Goal: Task Accomplishment & Management: Manage account settings

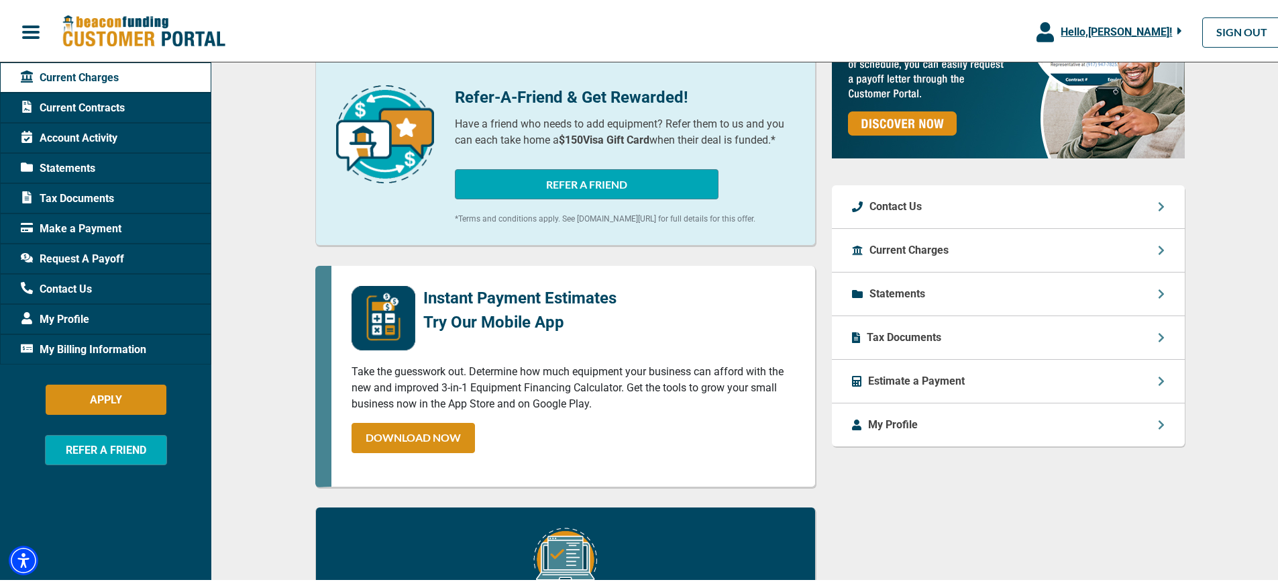
scroll to position [388, 0]
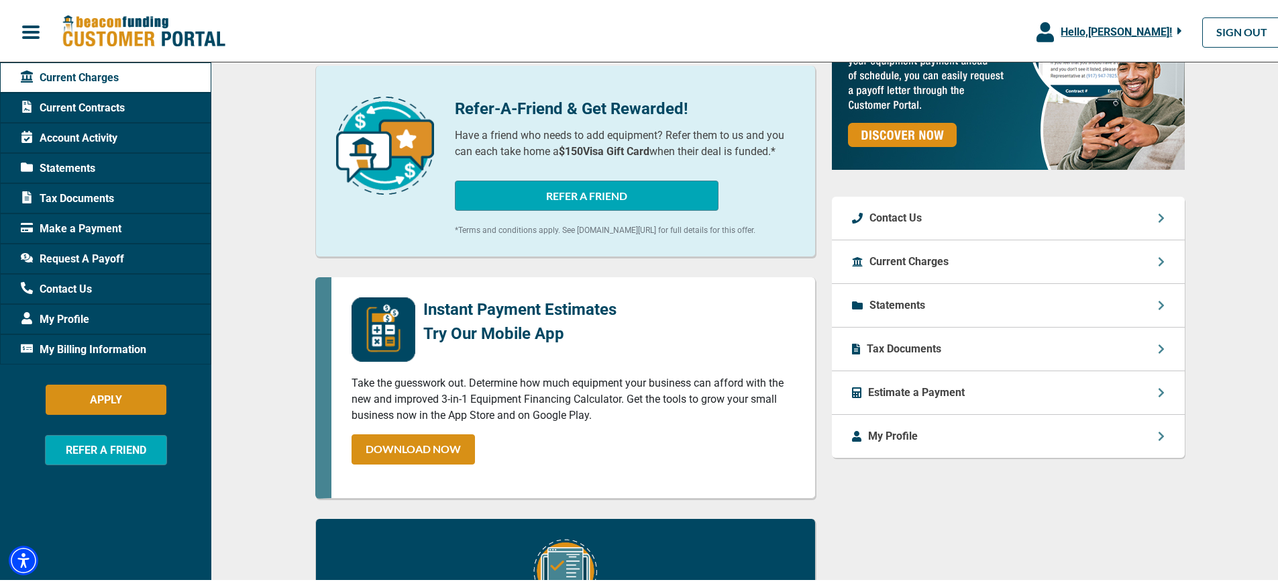
click at [1158, 389] on icon at bounding box center [1160, 390] width 5 height 9
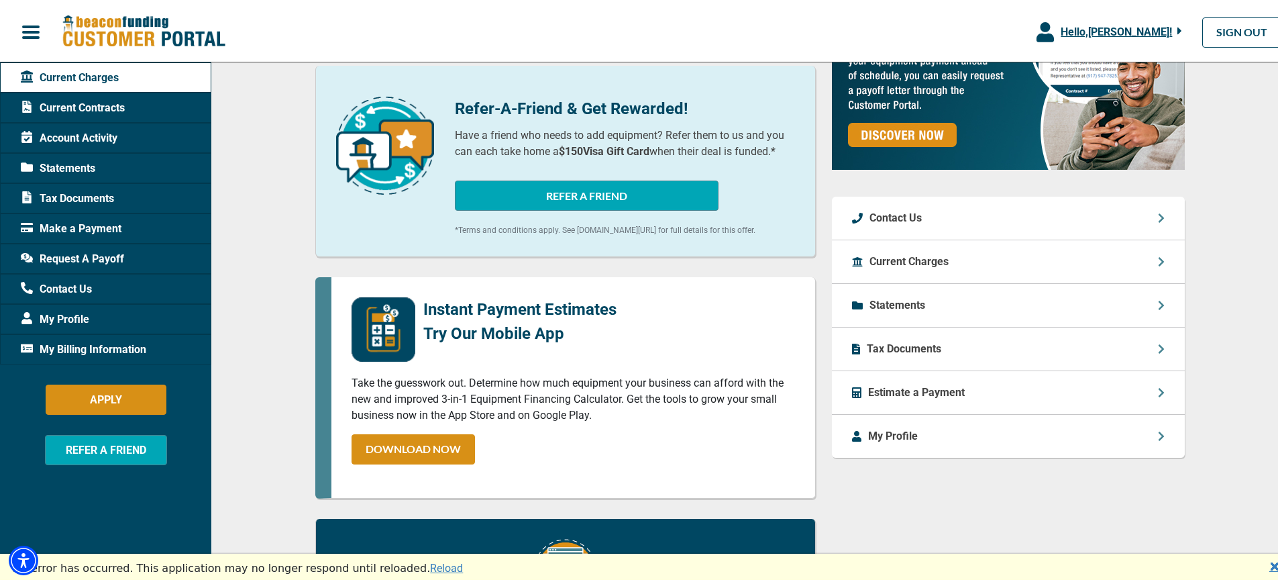
click at [1160, 262] on div "Current Charges" at bounding box center [1008, 260] width 353 height 44
click at [1147, 256] on div "Current Charges" at bounding box center [1008, 260] width 353 height 44
click at [921, 257] on p "Current Charges" at bounding box center [908, 260] width 79 height 16
click at [899, 303] on p "Statements" at bounding box center [897, 303] width 56 height 16
click at [908, 347] on p "Tax Documents" at bounding box center [904, 347] width 74 height 16
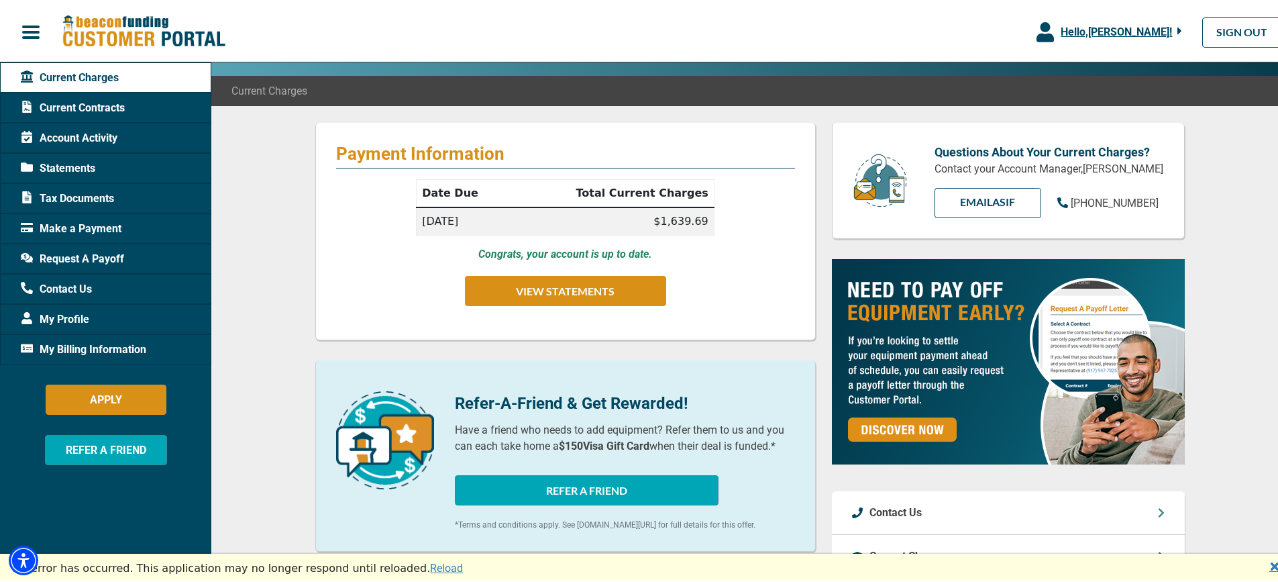
scroll to position [0, 0]
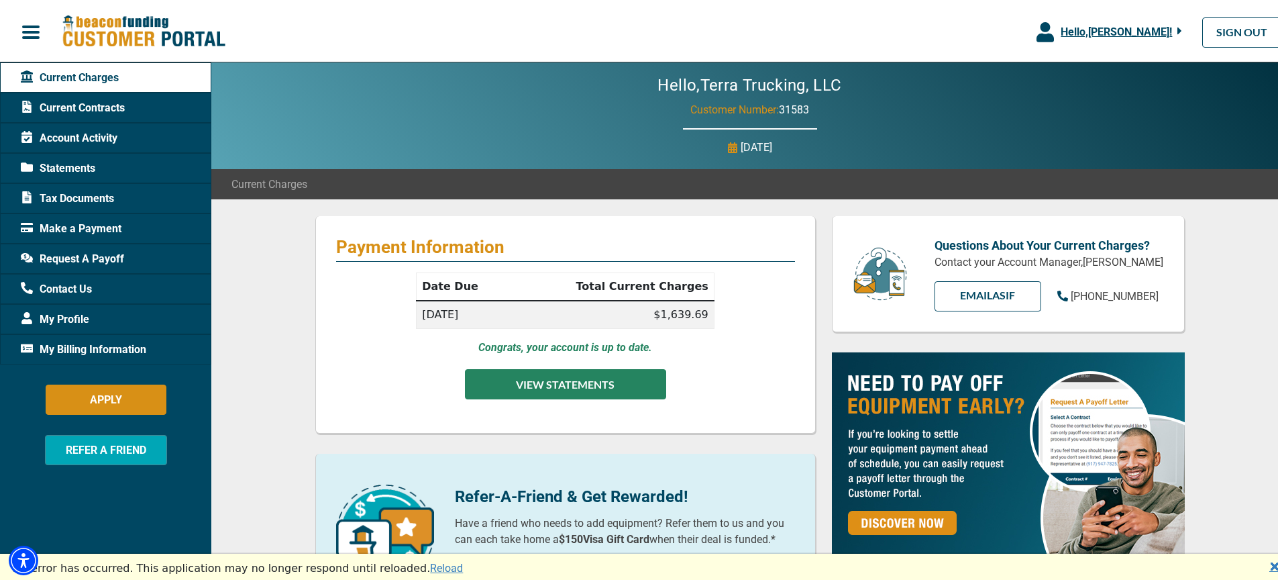
click at [573, 379] on button "VIEW STATEMENTS" at bounding box center [565, 382] width 201 height 30
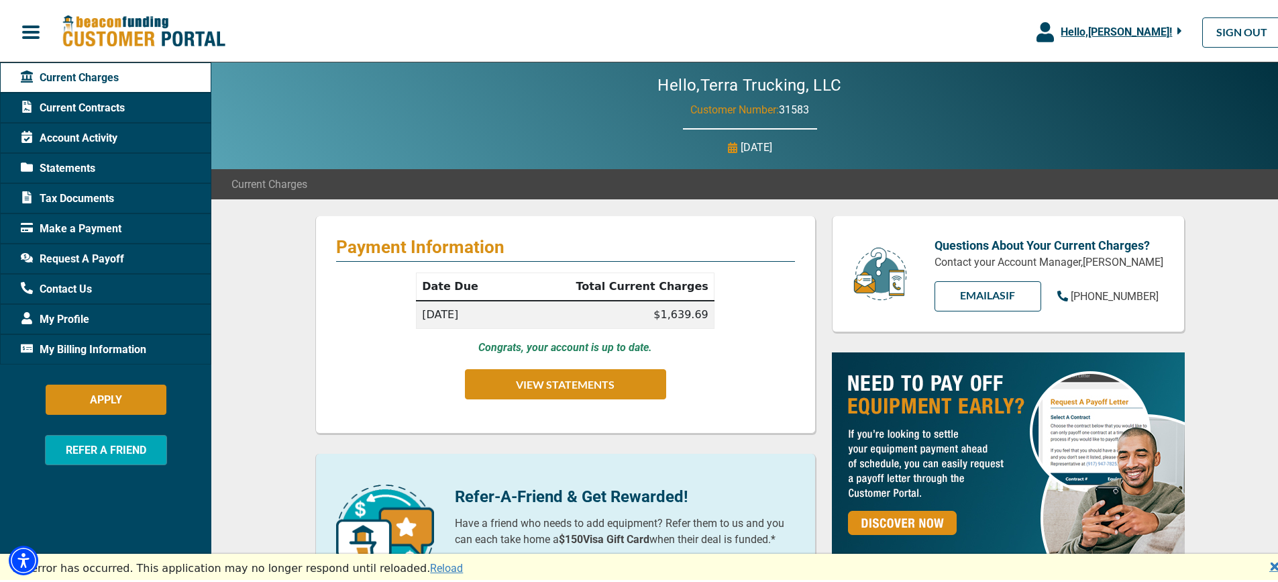
click at [74, 164] on span "Statements" at bounding box center [58, 166] width 74 height 16
click at [105, 104] on span "Current Contracts" at bounding box center [73, 106] width 104 height 16
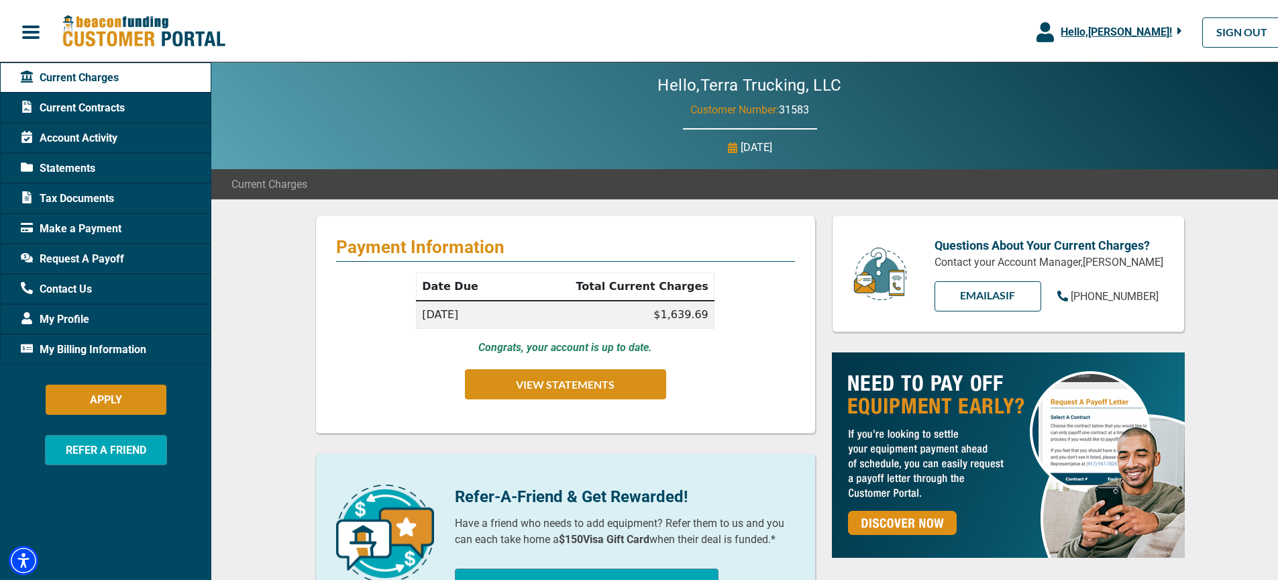
click at [80, 102] on span "Current Contracts" at bounding box center [73, 106] width 104 height 16
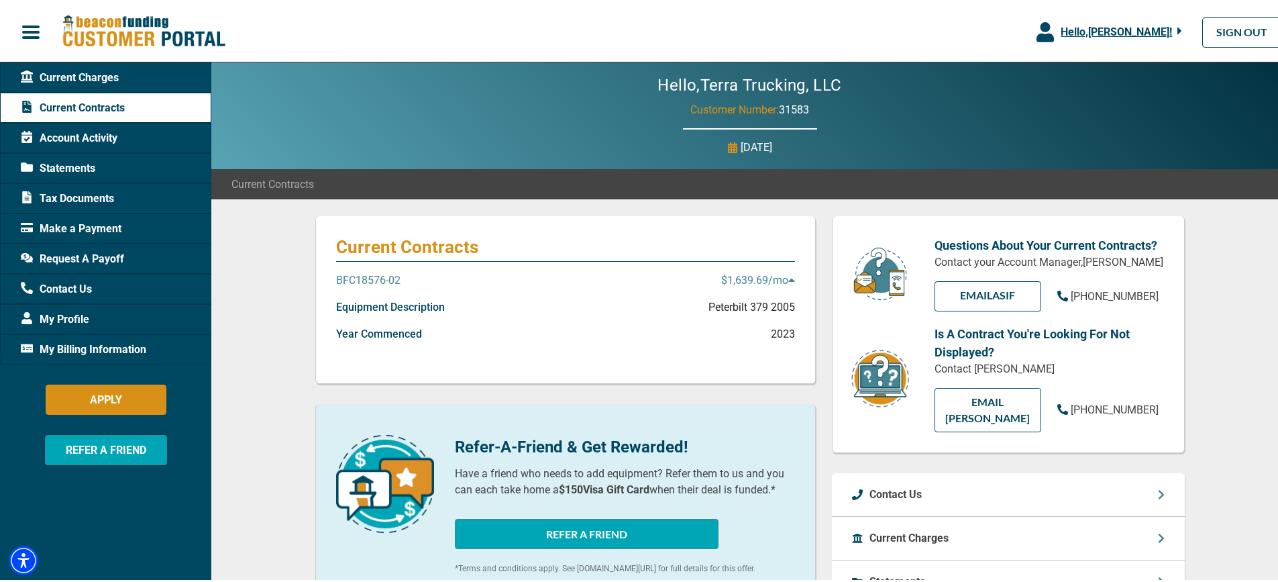
click at [767, 276] on p "$1,639.69 /mo" at bounding box center [758, 278] width 74 height 16
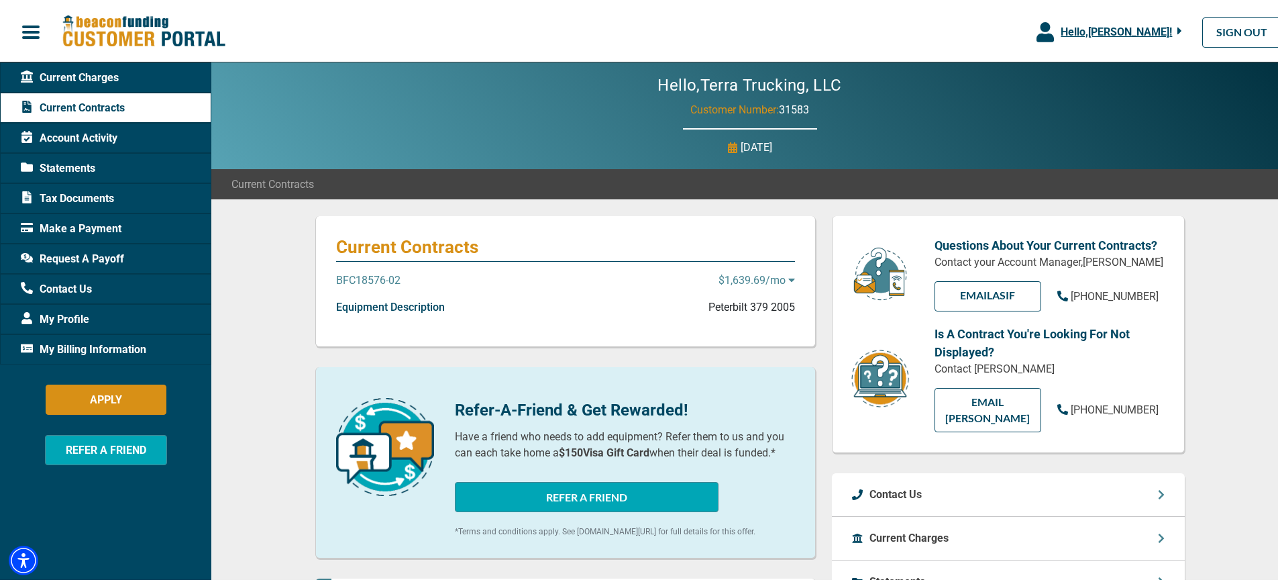
click at [767, 276] on p "$1,639.69 /mo" at bounding box center [756, 278] width 76 height 16
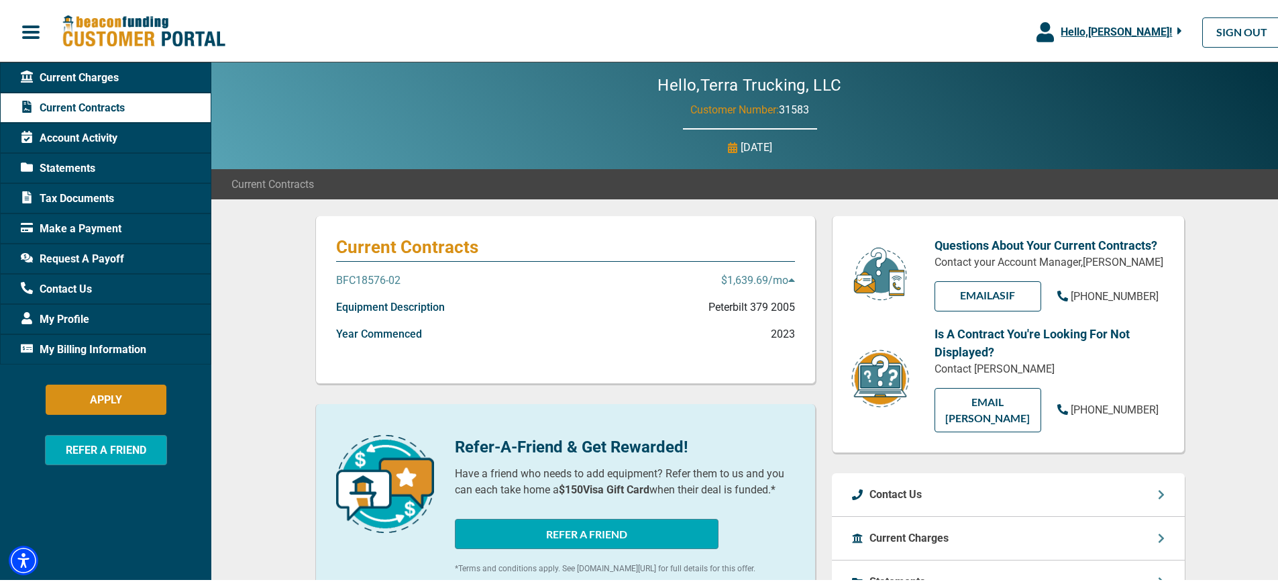
click at [106, 135] on span "Account Activity" at bounding box center [69, 136] width 97 height 16
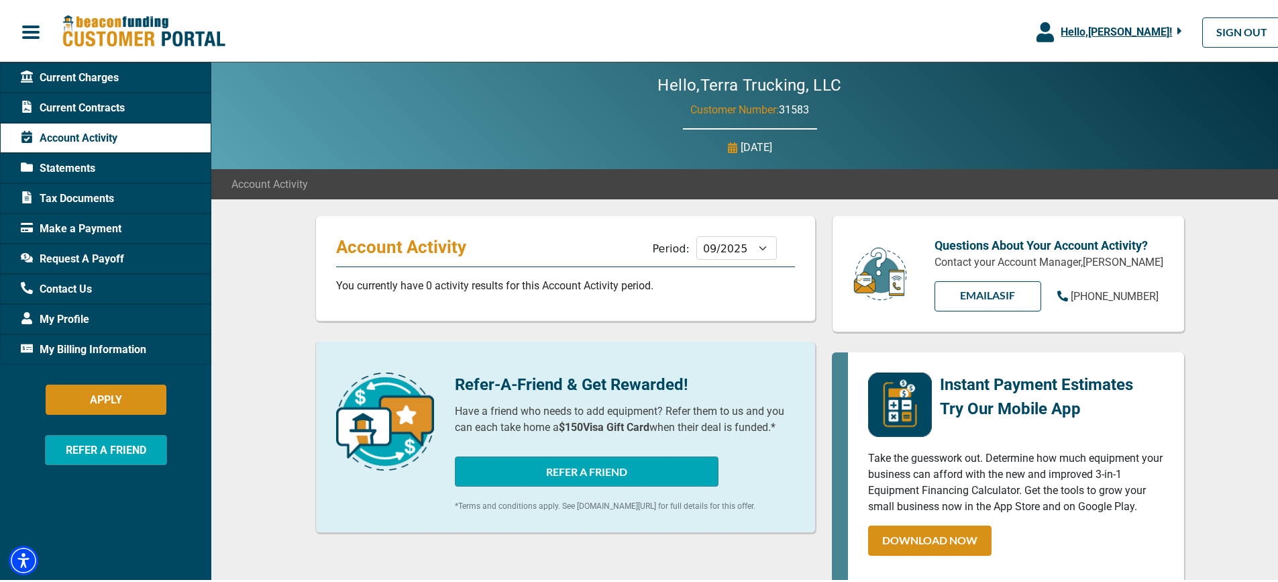
click at [83, 161] on span "Statements" at bounding box center [58, 166] width 74 height 16
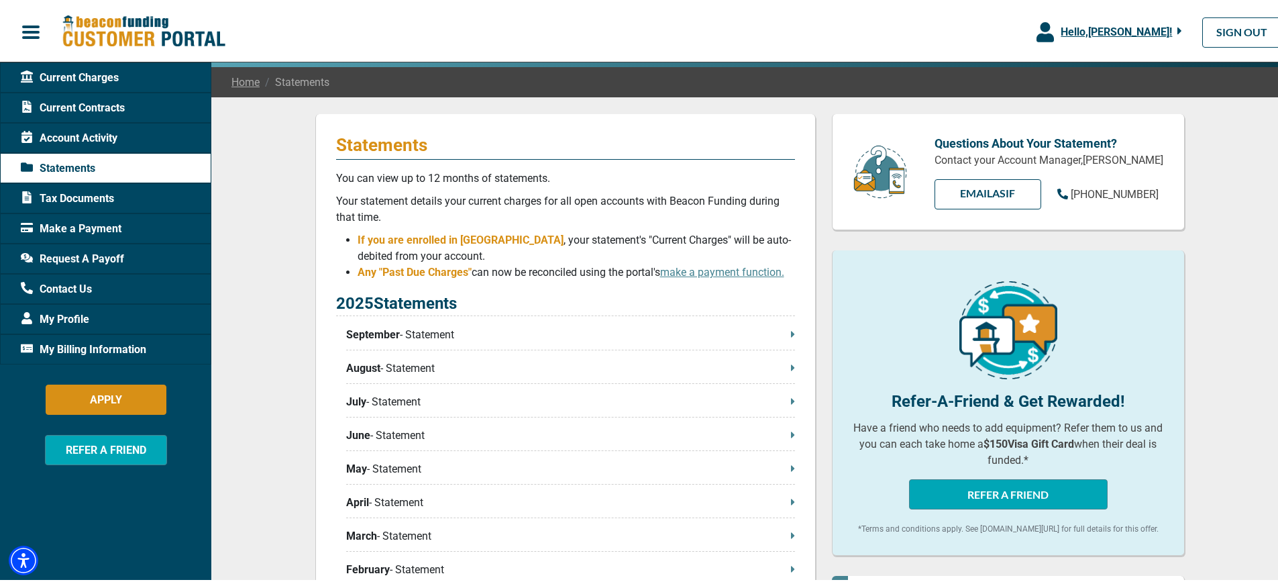
scroll to position [97, 0]
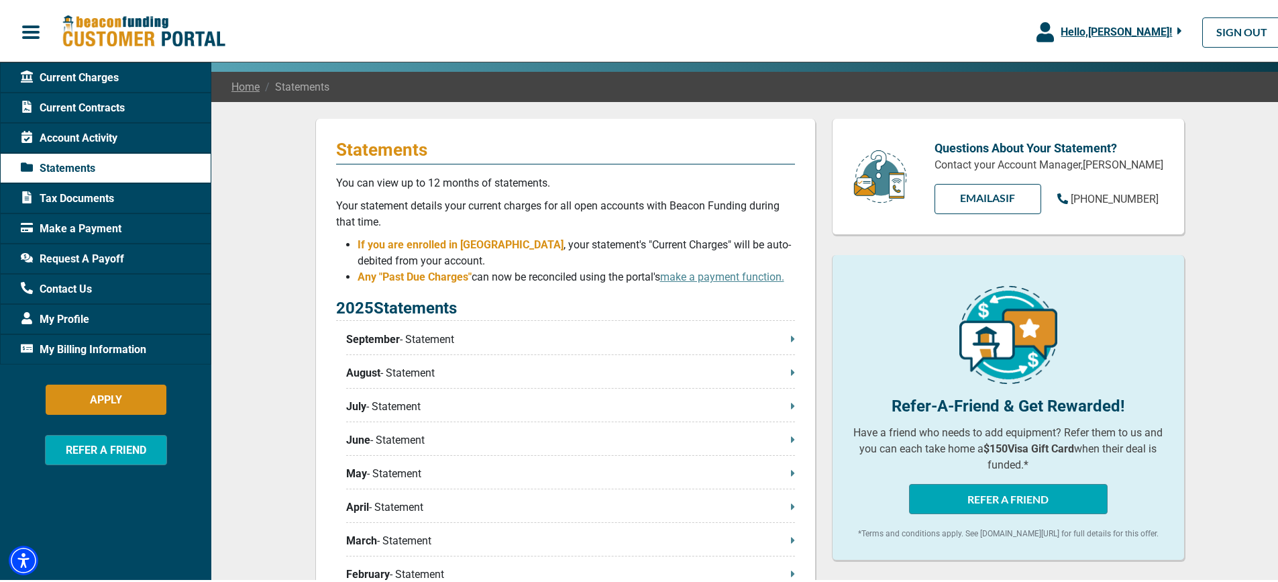
click at [791, 337] on icon at bounding box center [793, 336] width 4 height 11
click at [72, 189] on span "Tax Documents" at bounding box center [67, 197] width 93 height 16
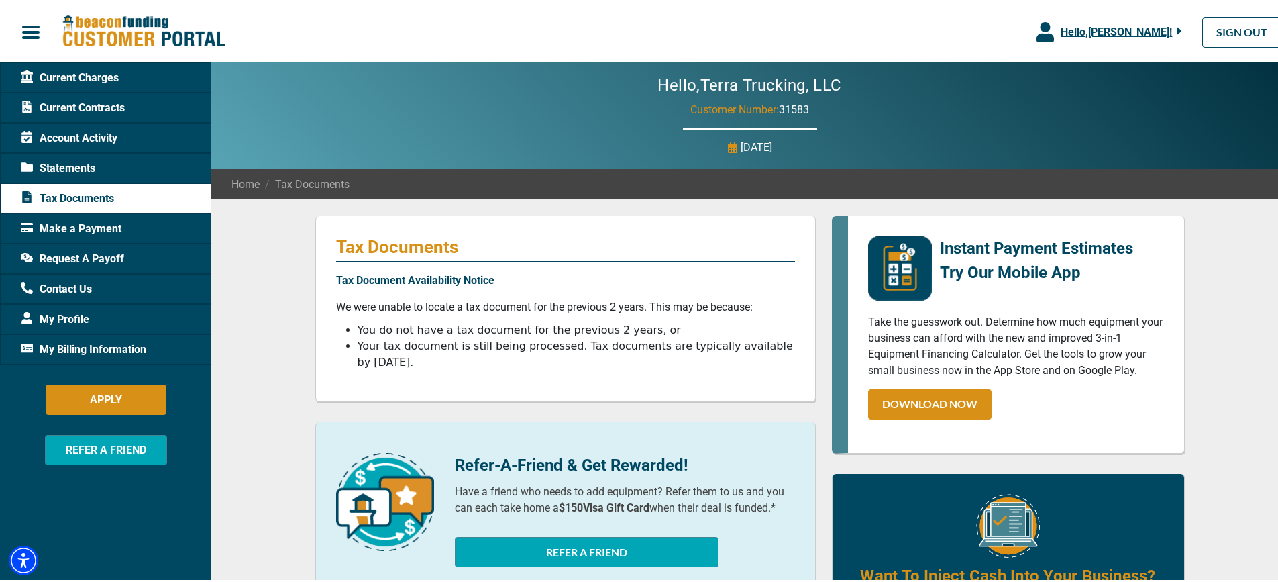
click at [89, 254] on span "Request A Payoff" at bounding box center [72, 257] width 103 height 16
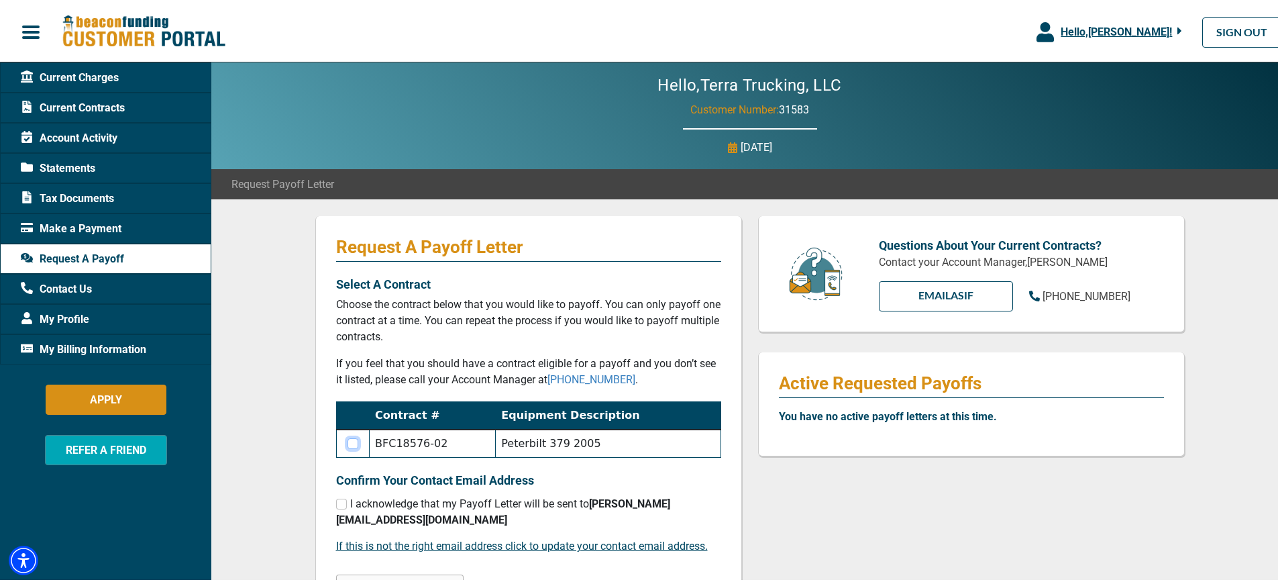
click at [347, 443] on input "checkbox" at bounding box center [352, 441] width 11 height 11
checkbox input "true"
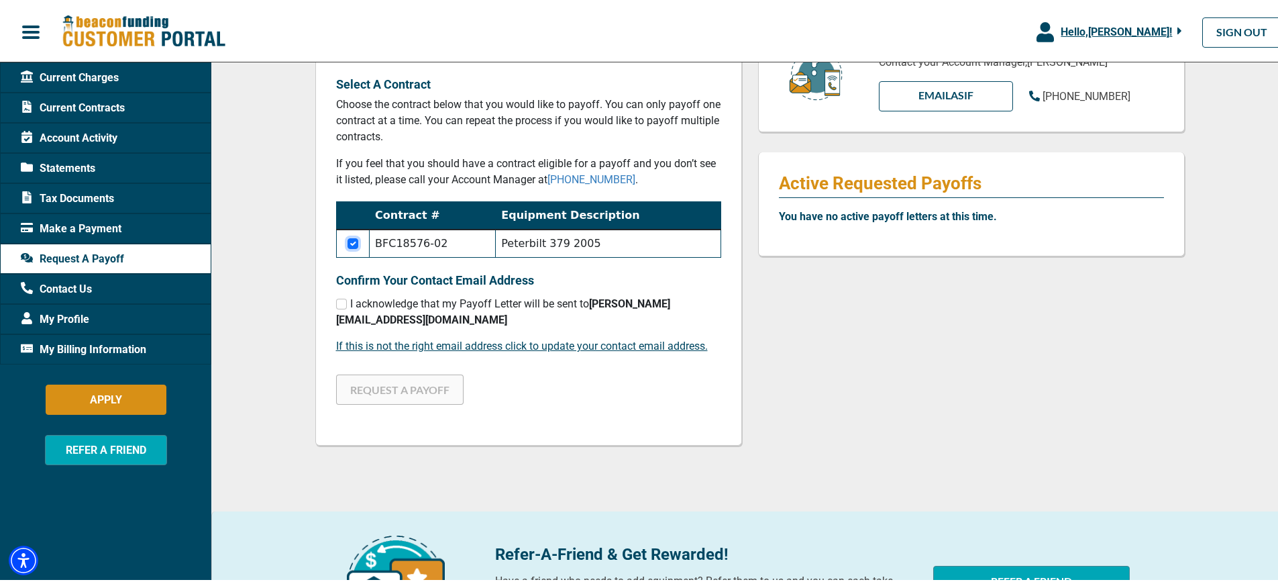
scroll to position [201, 0]
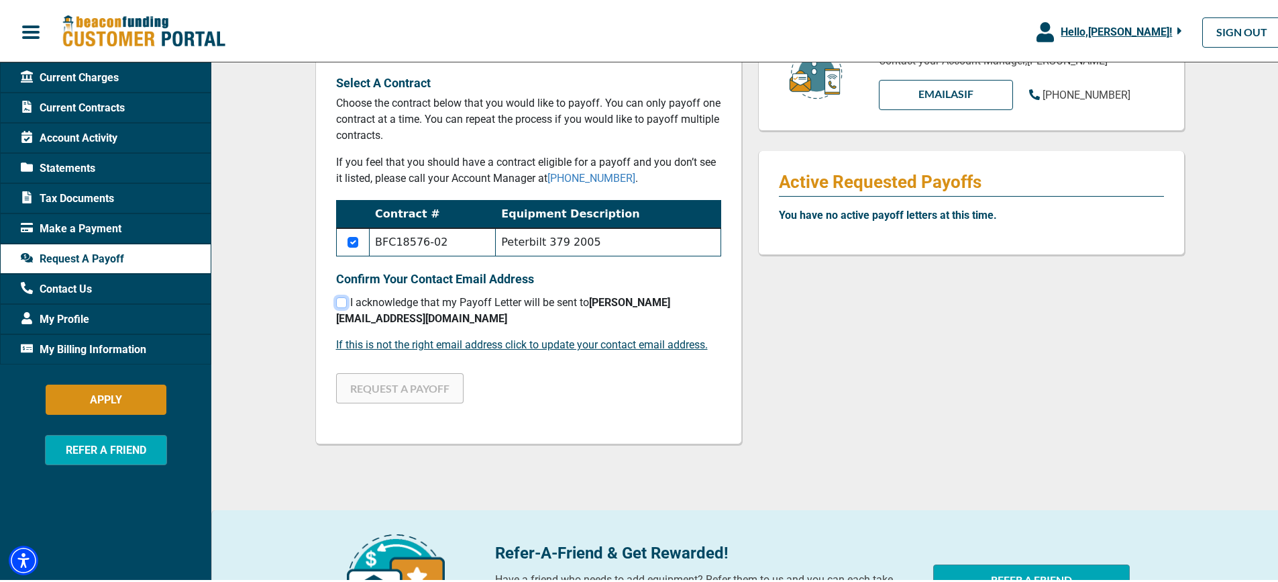
click at [339, 300] on input "checkbox" at bounding box center [341, 300] width 11 height 11
checkbox input "true"
click at [407, 392] on button "REQUEST A PAYOFF" at bounding box center [399, 386] width 127 height 30
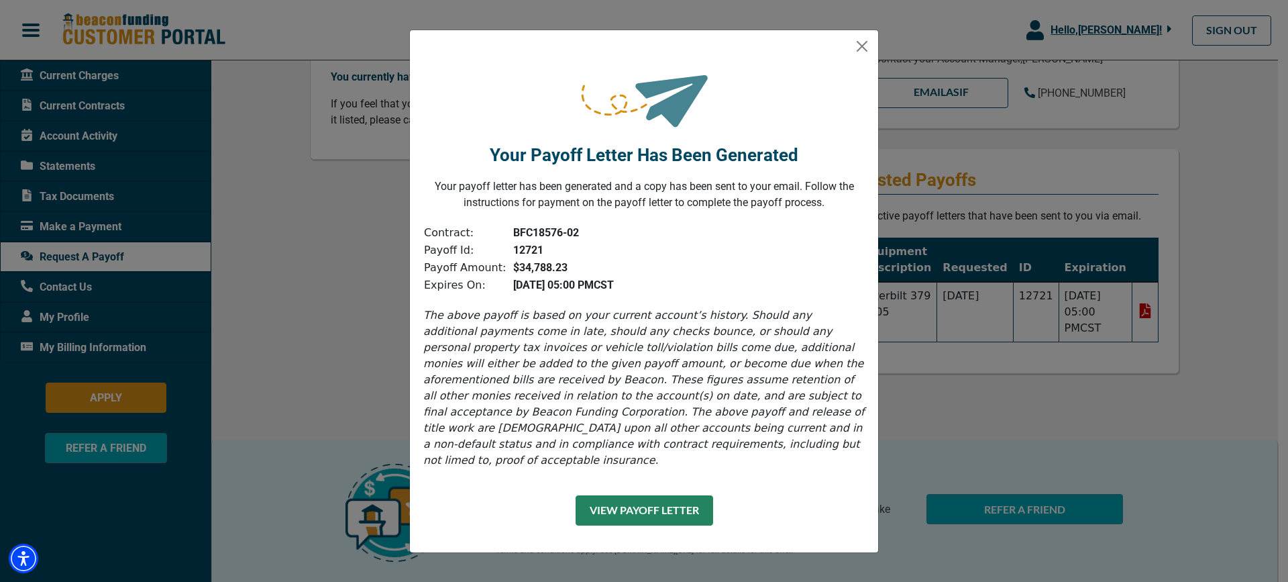
click at [654, 502] on button "View Payoff Letter" at bounding box center [645, 510] width 138 height 30
click at [865, 56] on button "Close" at bounding box center [861, 46] width 21 height 21
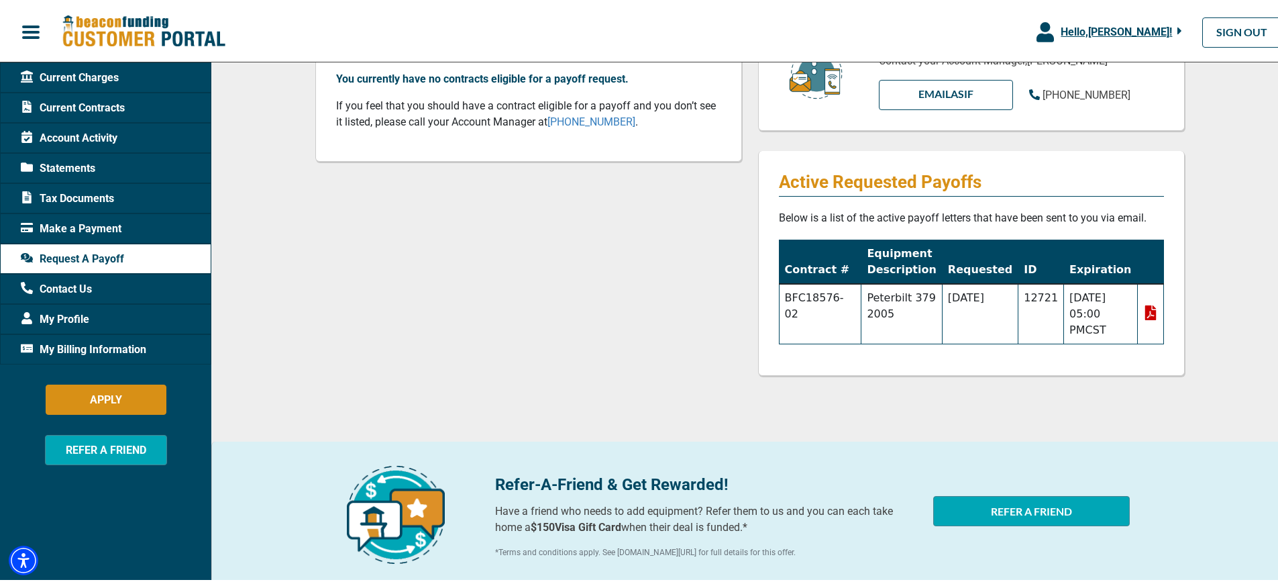
click at [63, 315] on span "My Profile" at bounding box center [55, 317] width 68 height 16
